Goal: Find specific page/section: Find specific page/section

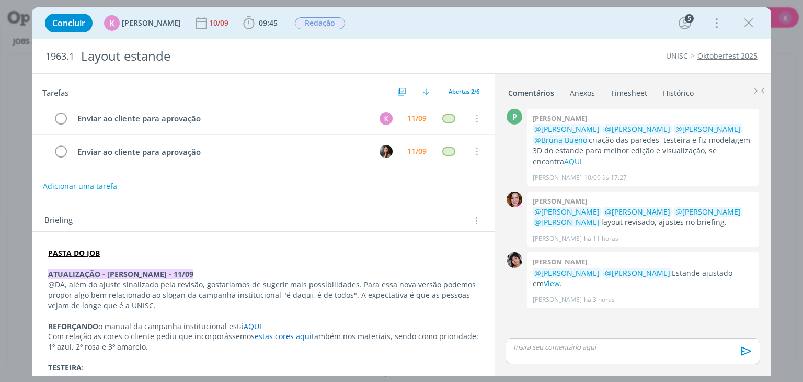
click at [67, 252] on strong "PASTA DO JOB" at bounding box center [74, 253] width 52 height 10
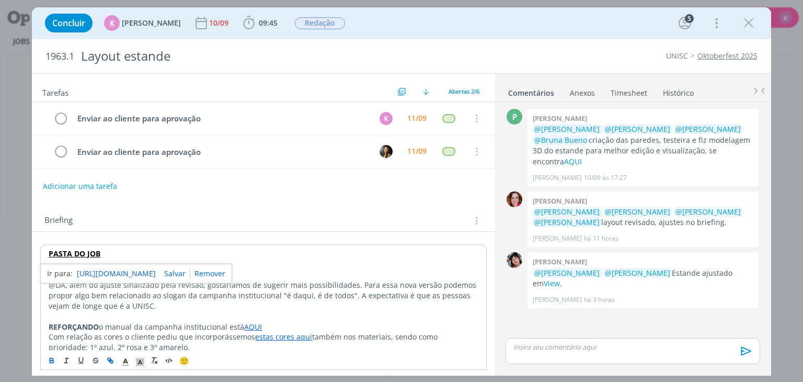
click at [121, 271] on link "https://sobeae.sharepoint.com/:f:/s/SOBEAE/Eir1m_ERO85OpwHEoTtT_2YBJs-qOW0yIBE2…" at bounding box center [116, 274] width 79 height 14
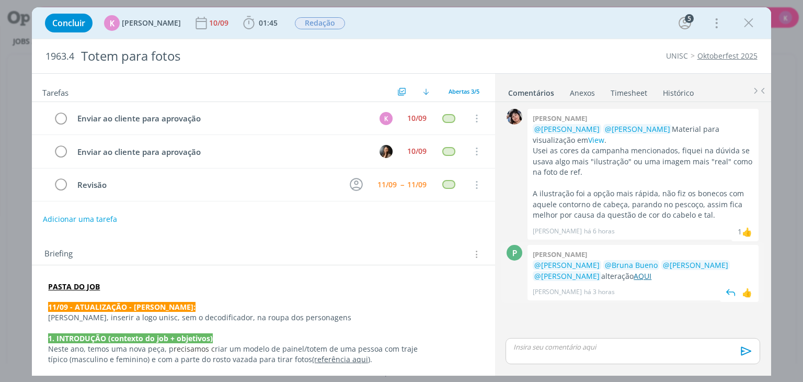
click at [634, 271] on link "AQUI" at bounding box center [643, 276] width 18 height 10
